Goal: Task Accomplishment & Management: Manage account settings

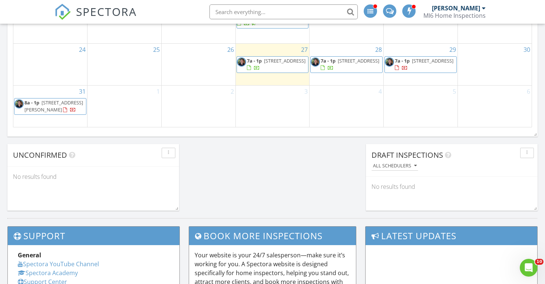
scroll to position [564, 0]
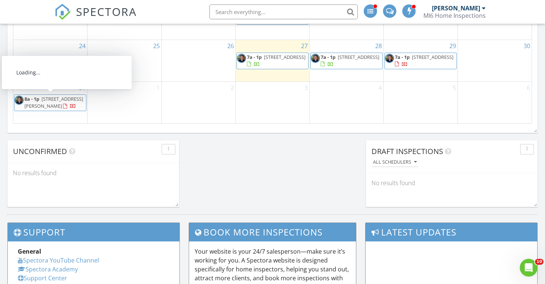
click at [51, 102] on span "[STREET_ADDRESS][PERSON_NAME]" at bounding box center [53, 103] width 59 height 14
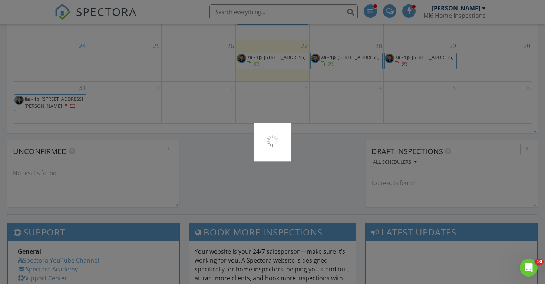
click at [51, 102] on div at bounding box center [272, 142] width 545 height 284
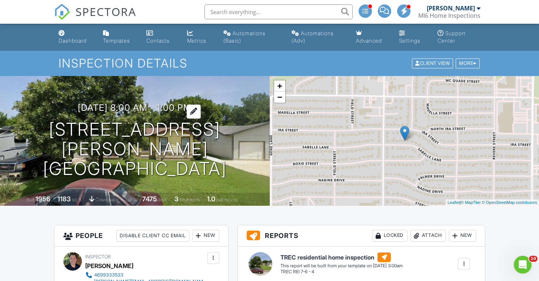
click at [176, 113] on h3 "[DATE] 8:00 am - 1:00 pm" at bounding box center [135, 108] width 114 height 10
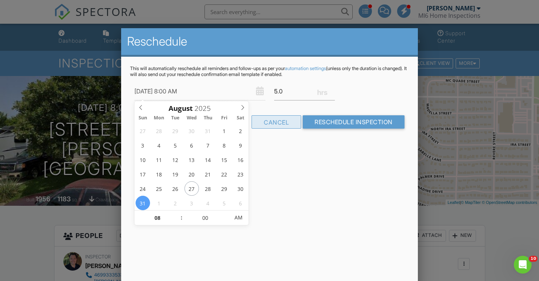
click at [279, 121] on div "Cancel" at bounding box center [277, 121] width 50 height 13
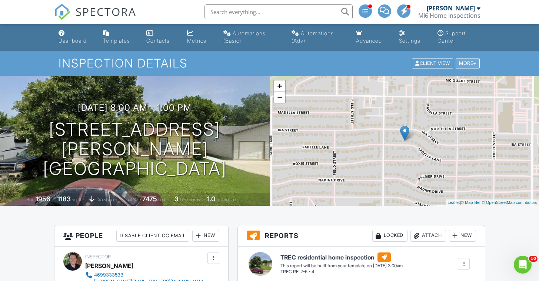
click at [472, 63] on div "More" at bounding box center [468, 64] width 24 height 10
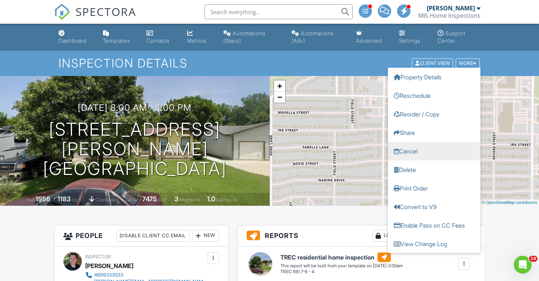
click at [411, 152] on link "Cancel" at bounding box center [434, 151] width 93 height 19
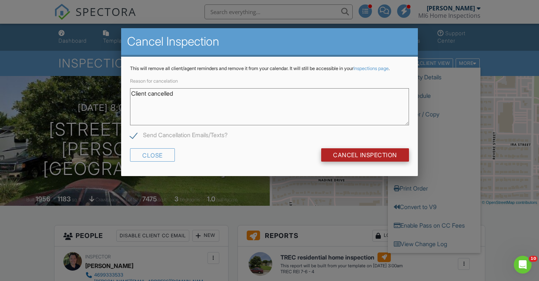
type textarea "Client cancelled"
click at [349, 162] on input "Cancel Inspection" at bounding box center [365, 154] width 88 height 13
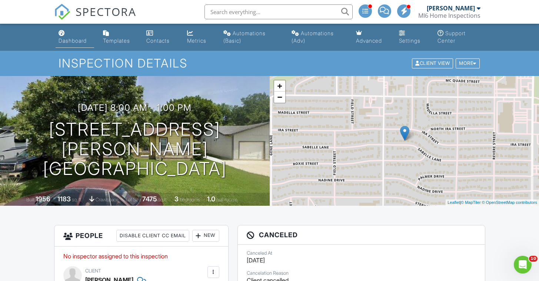
click at [76, 43] on div "Dashboard" at bounding box center [73, 40] width 28 height 6
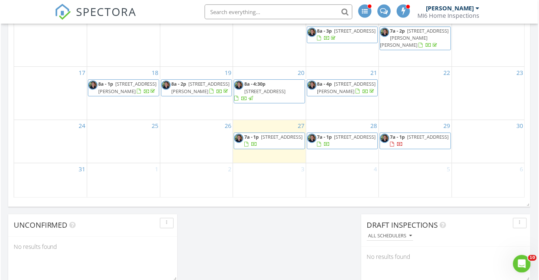
scroll to position [675, 539]
